Goal: Use online tool/utility: Utilize a website feature to perform a specific function

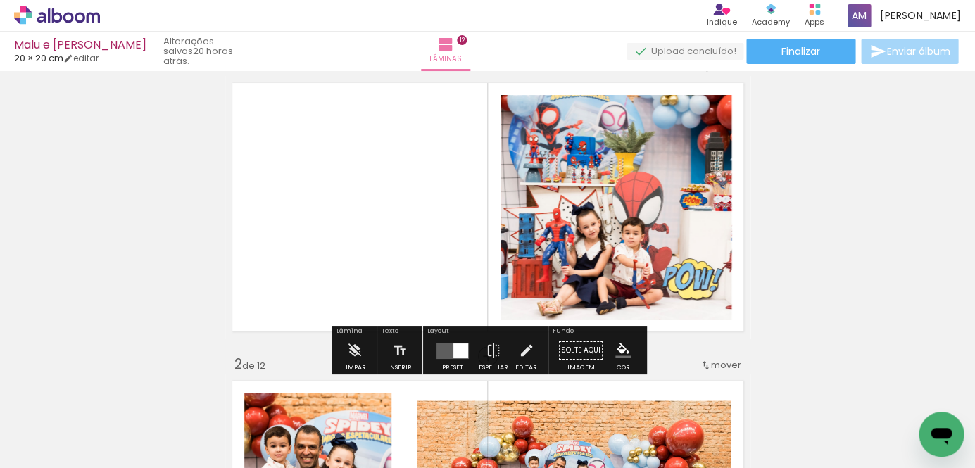
scroll to position [32, 0]
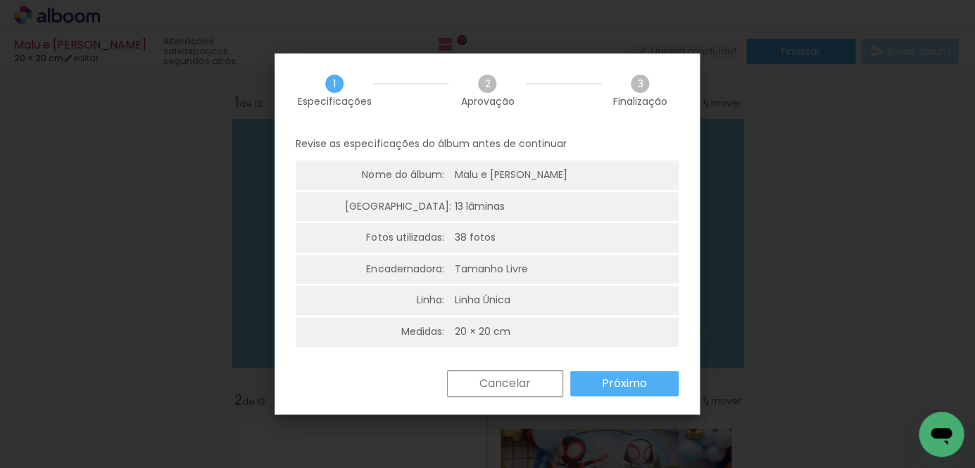
scroll to position [0, 2364]
click at [0, 0] on slot "Próximo" at bounding box center [0, 0] width 0 height 0
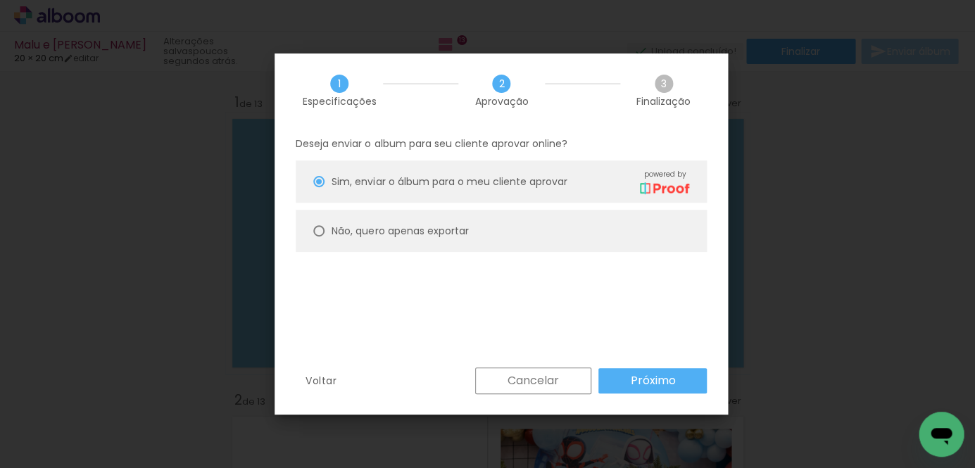
click at [0, 0] on slot "Próximo" at bounding box center [0, 0] width 0 height 0
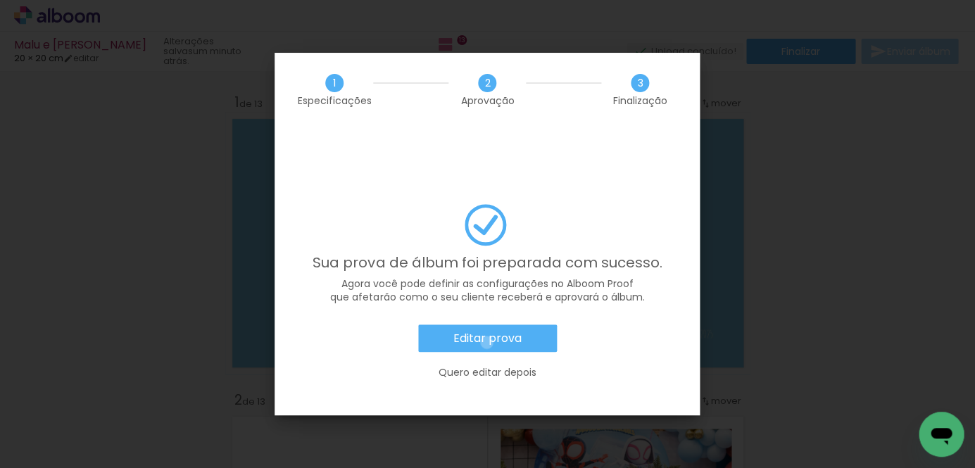
click at [0, 0] on slot "Editar prova" at bounding box center [0, 0] width 0 height 0
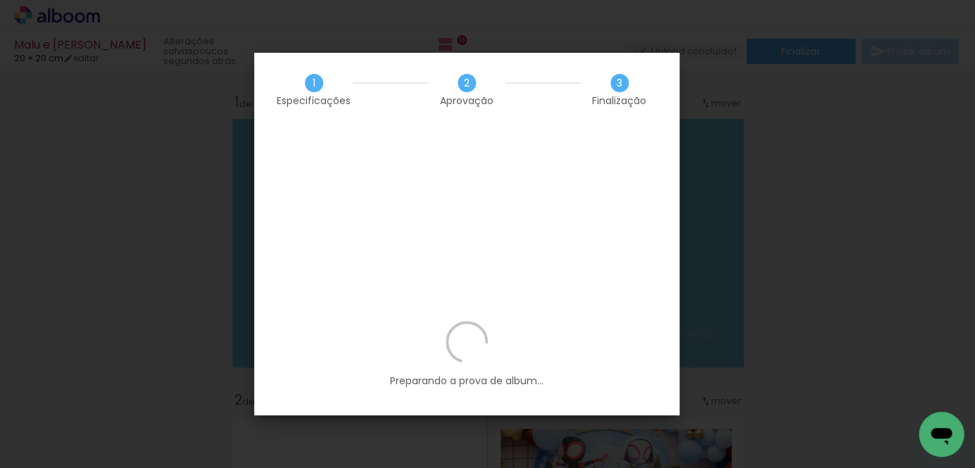
scroll to position [0, 2364]
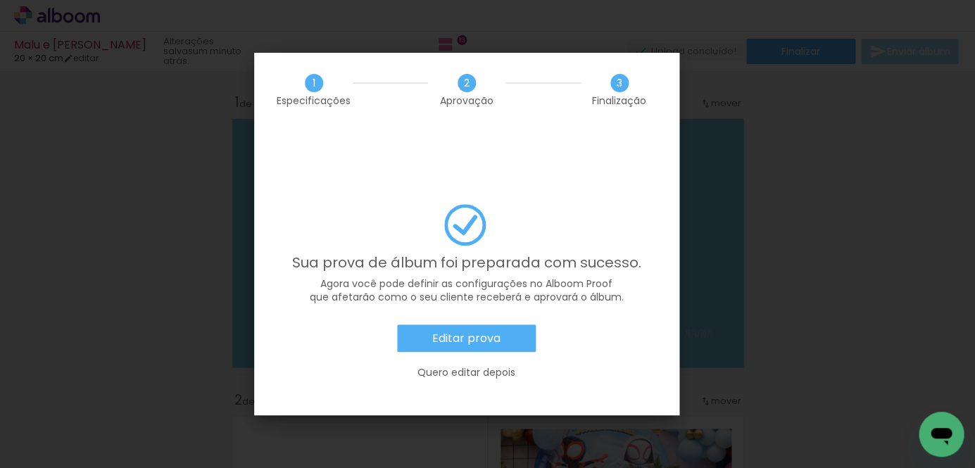
click at [0, 0] on slot "Editar prova" at bounding box center [0, 0] width 0 height 0
